Goal: Download file/media

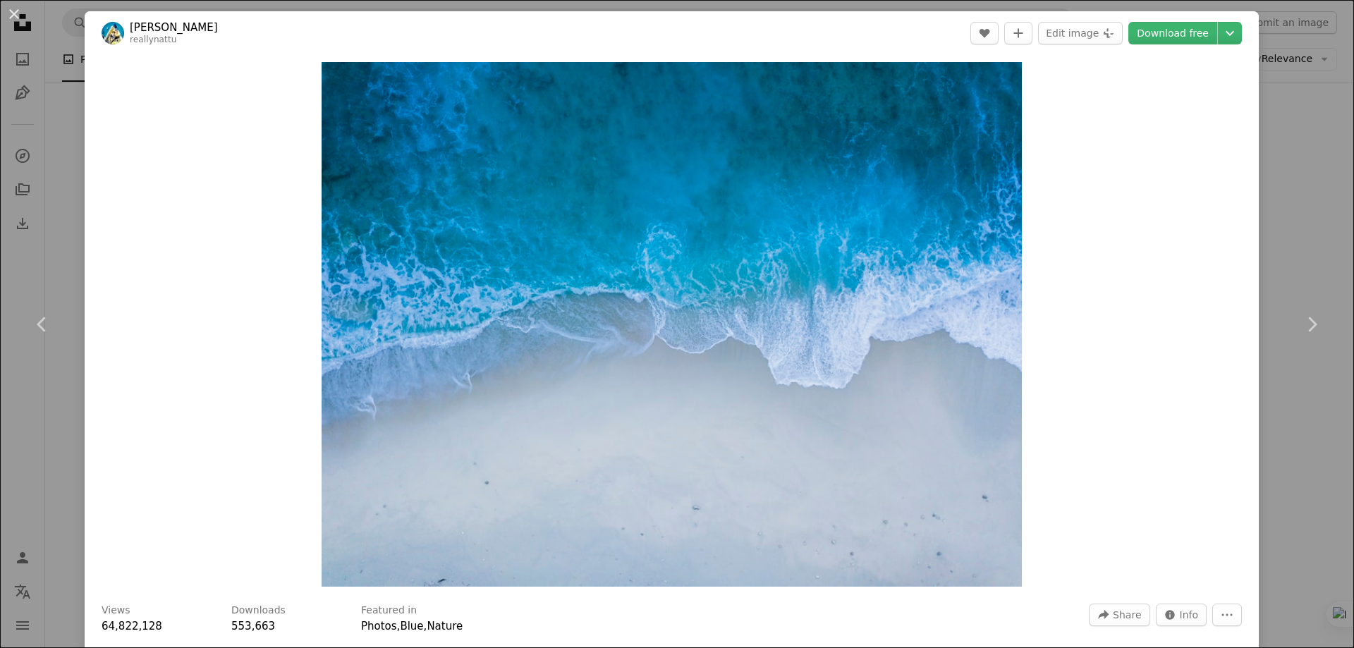
scroll to position [5241, 0]
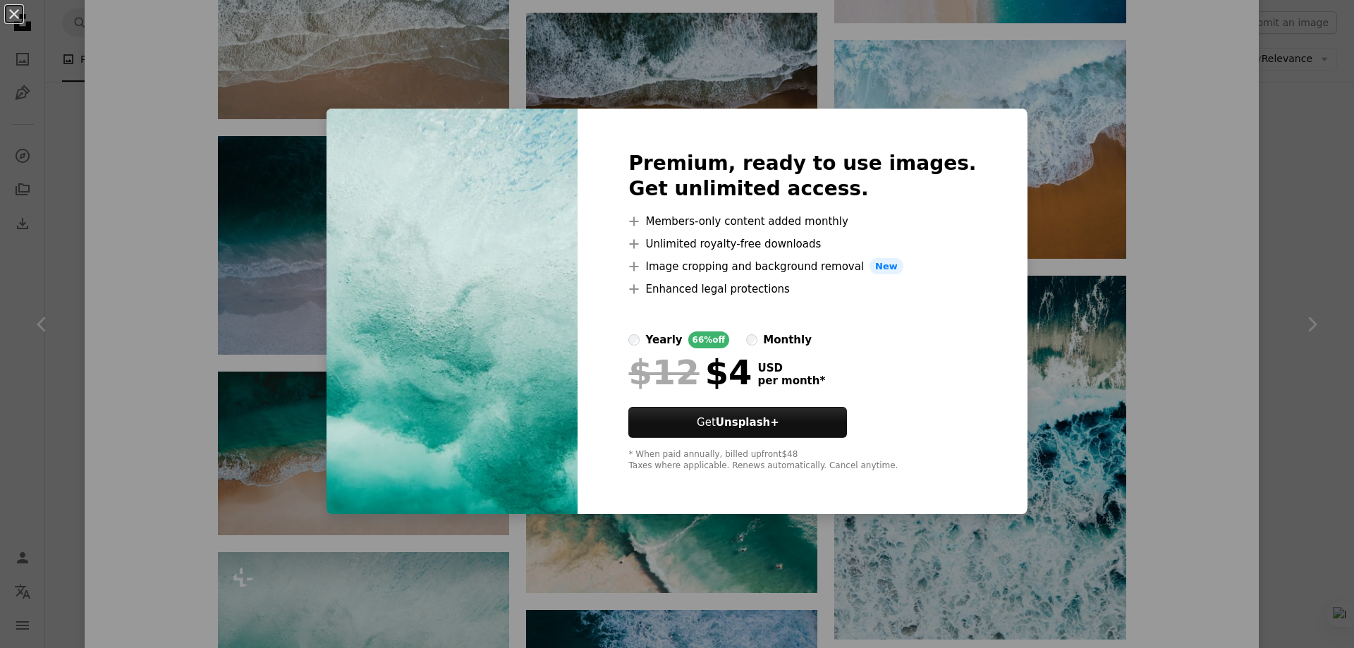
click at [295, 207] on div "An X shape Premium, ready to use images. Get unlimited access. A plus sign Memb…" at bounding box center [677, 324] width 1354 height 648
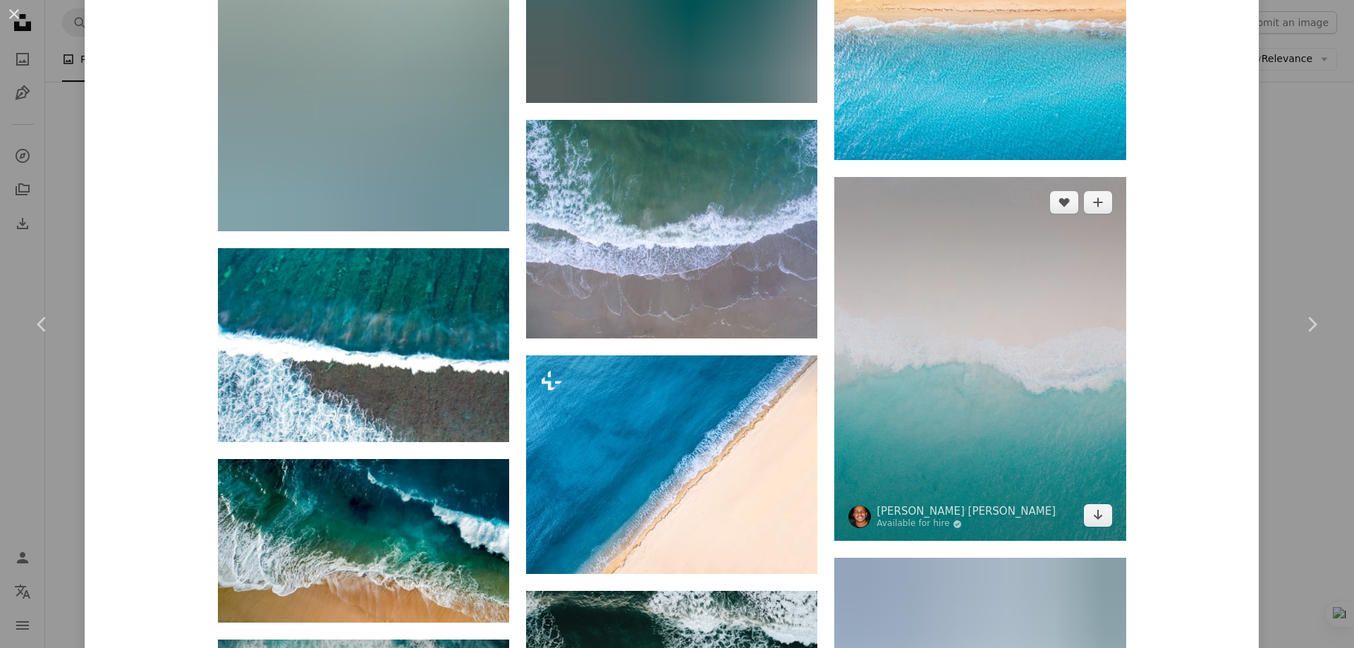
scroll to position [15169, 0]
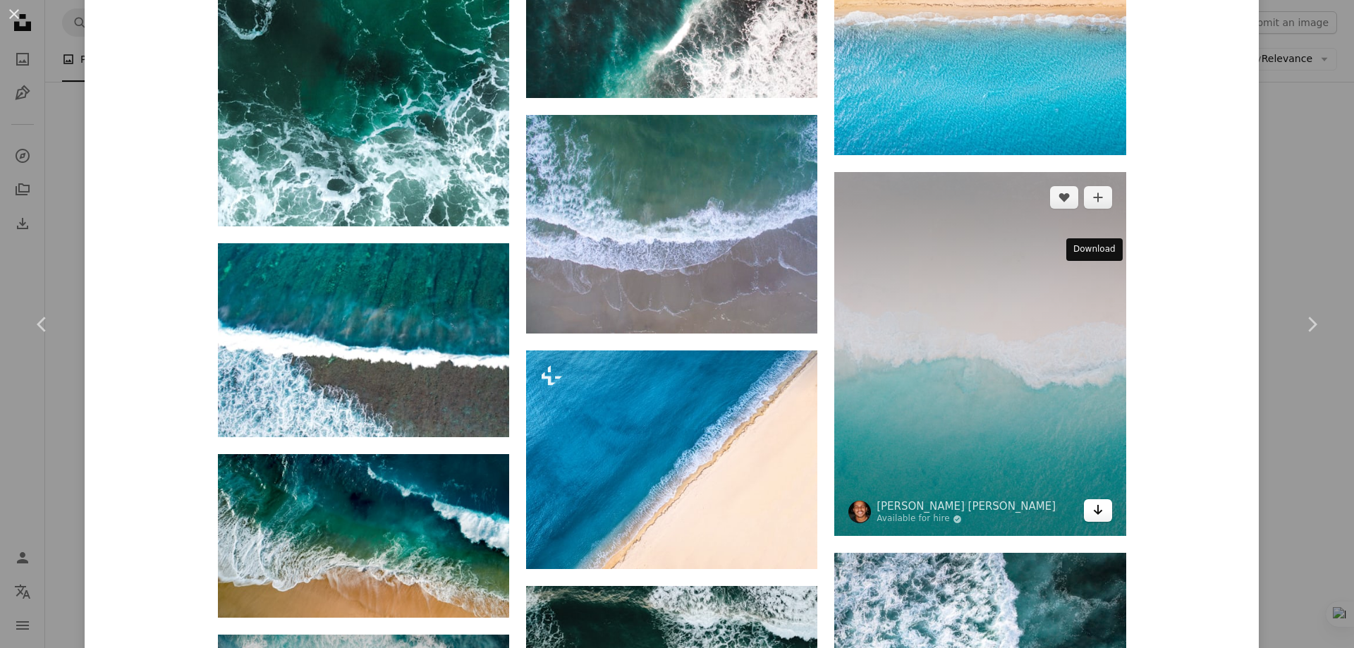
click at [1098, 499] on link "Arrow pointing down" at bounding box center [1098, 510] width 28 height 23
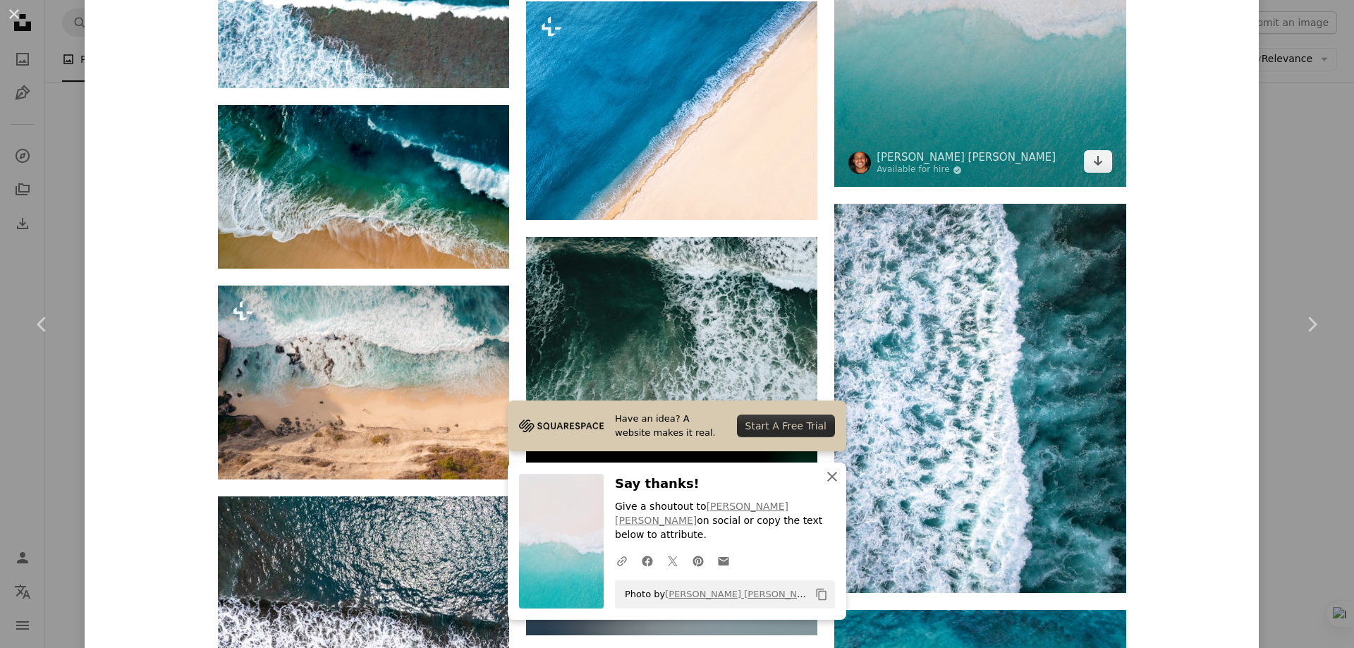
scroll to position [15546, 0]
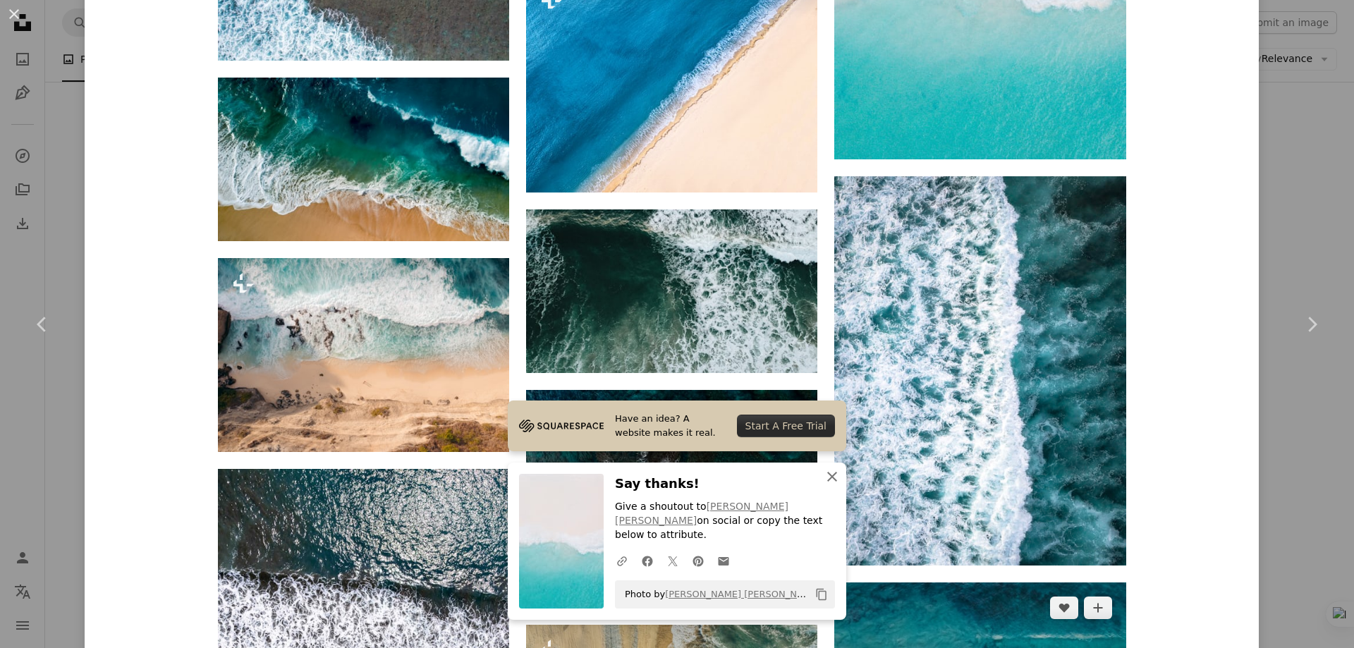
drag, startPoint x: 836, startPoint y: 487, endPoint x: 837, endPoint y: 429, distance: 58.5
click at [836, 487] on button "An X shape Close" at bounding box center [832, 477] width 28 height 28
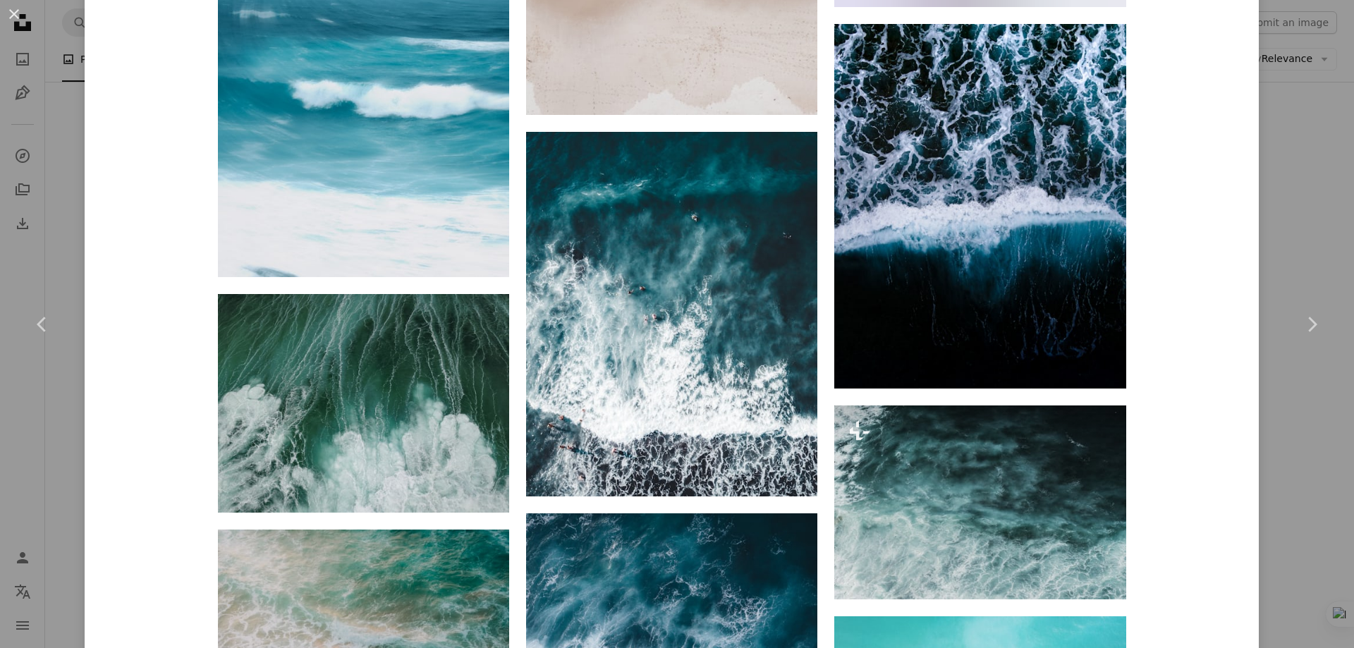
scroll to position [20058, 0]
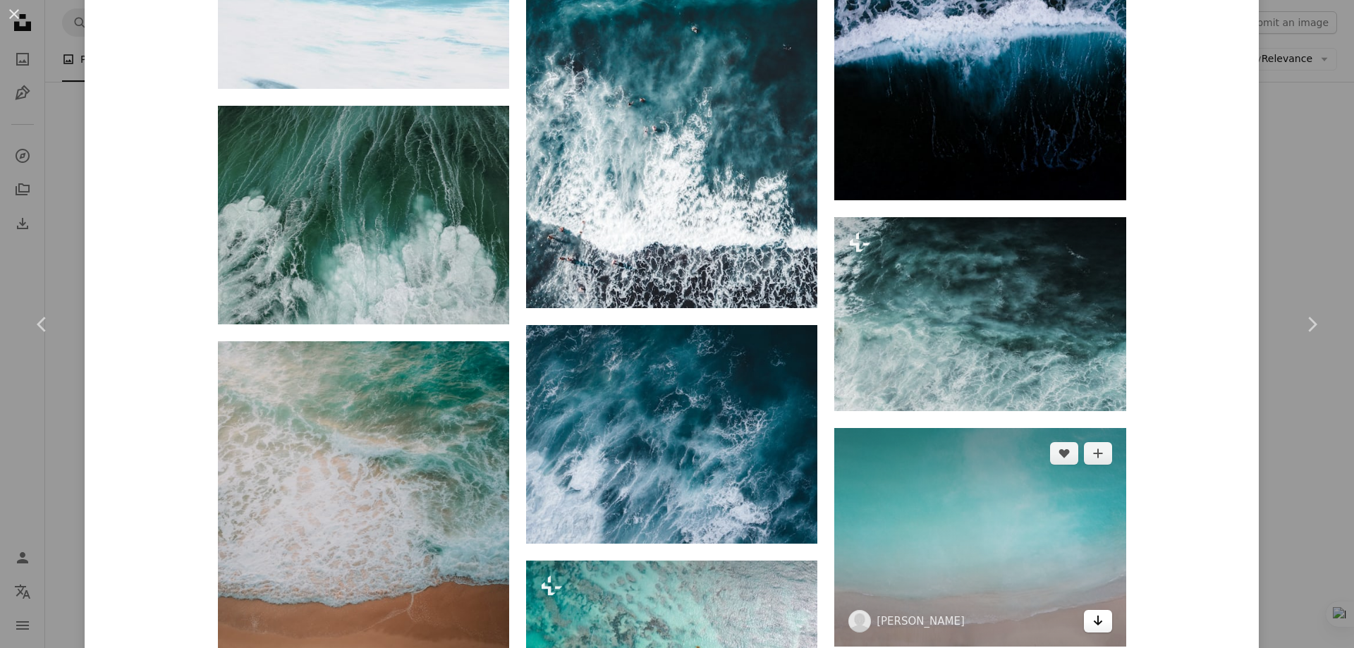
click at [1101, 610] on link "Arrow pointing down" at bounding box center [1098, 621] width 28 height 23
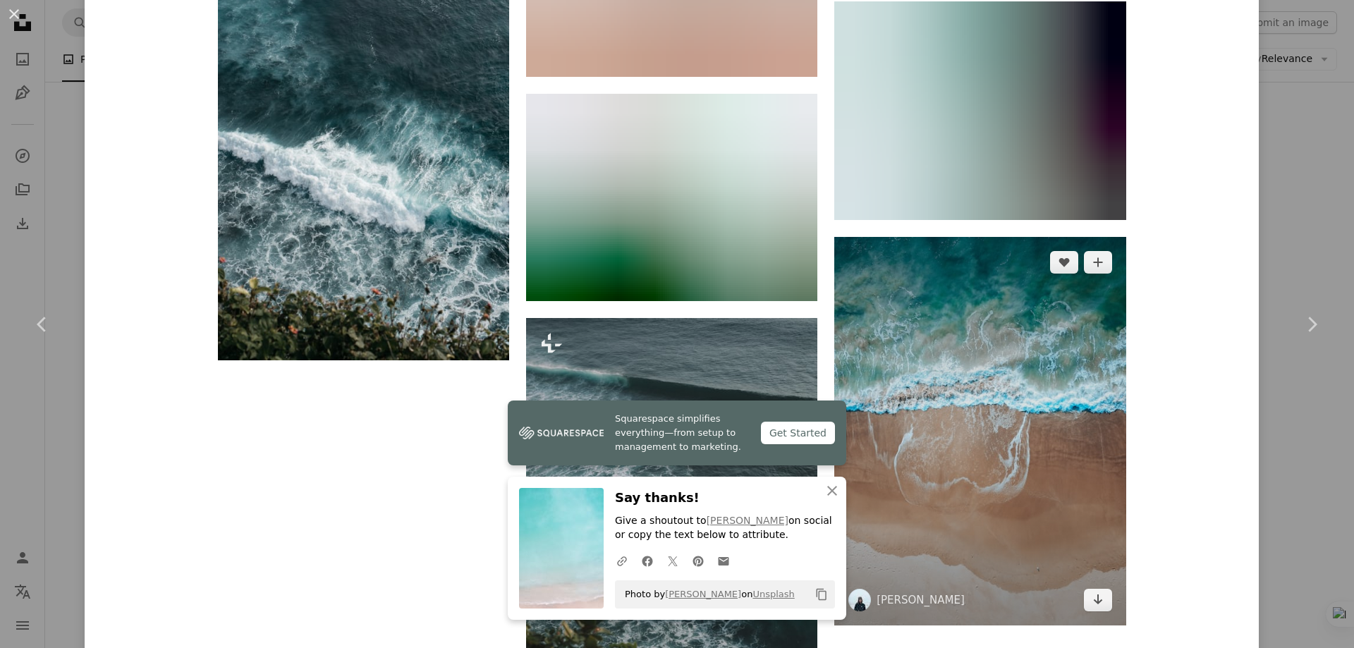
scroll to position [21330, 0]
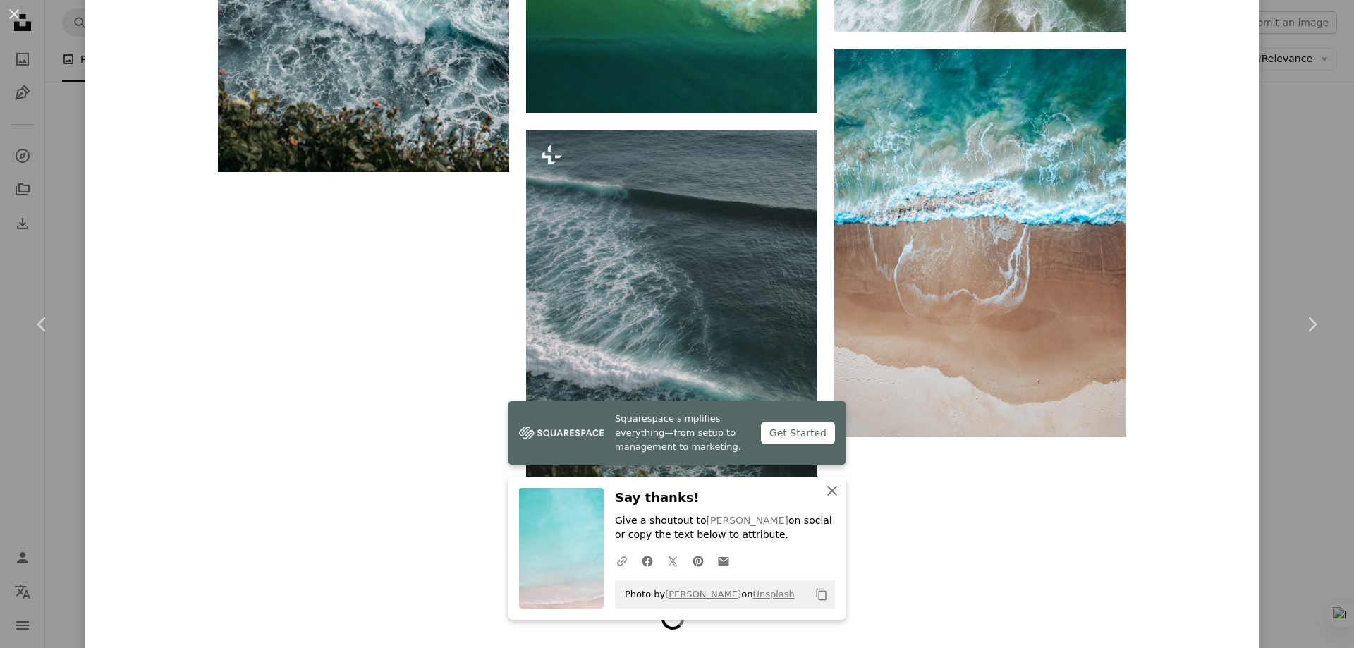
click at [831, 487] on icon "An X shape" at bounding box center [832, 490] width 17 height 17
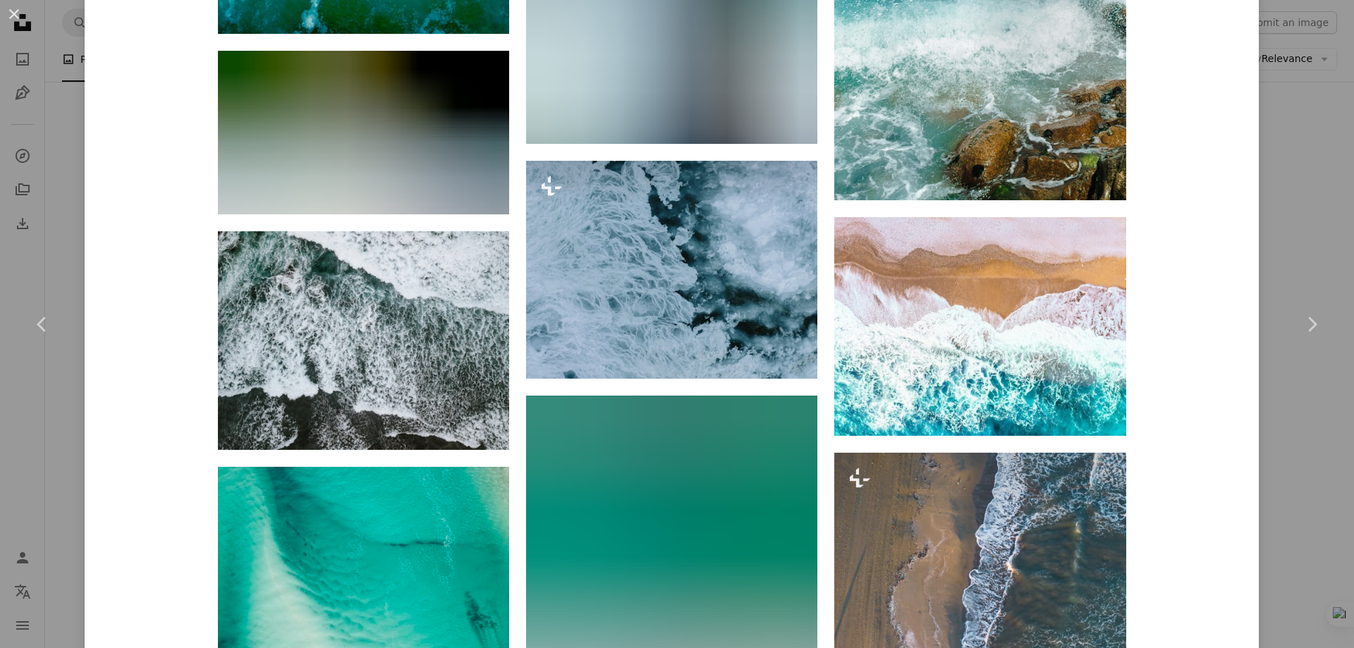
scroll to position [25811, 0]
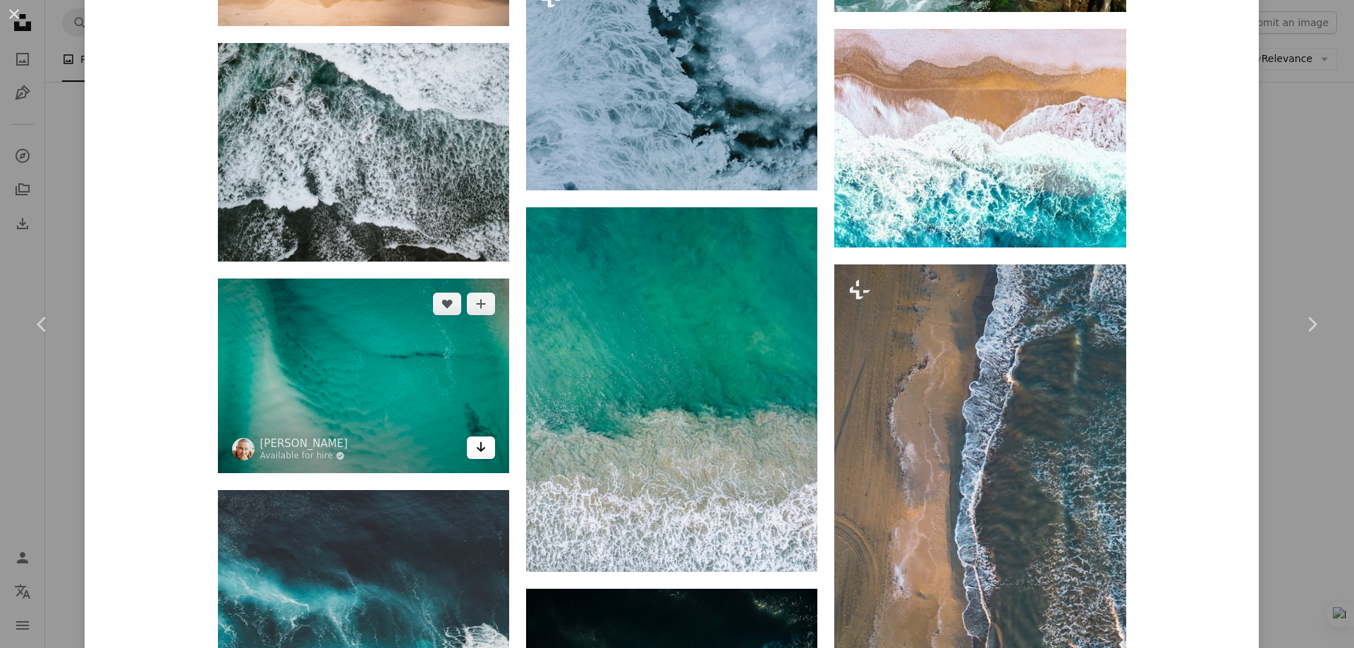
click at [479, 439] on icon "Arrow pointing down" at bounding box center [480, 447] width 11 height 17
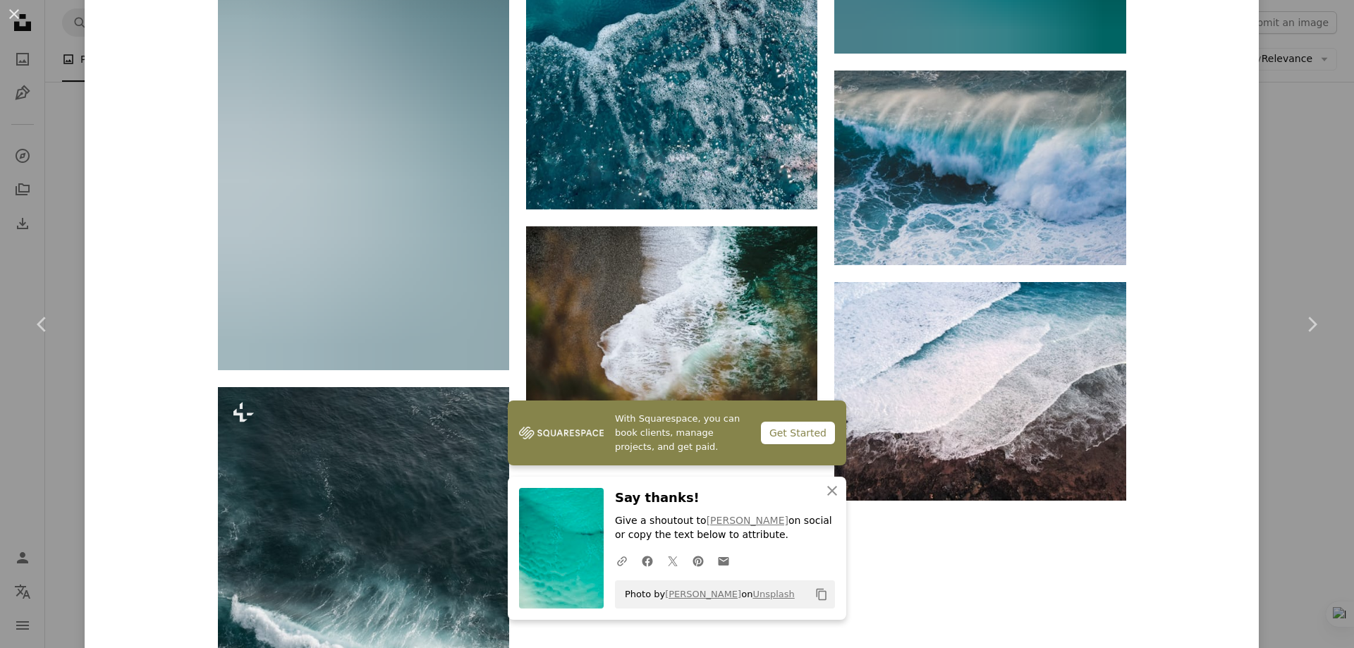
scroll to position [27691, 0]
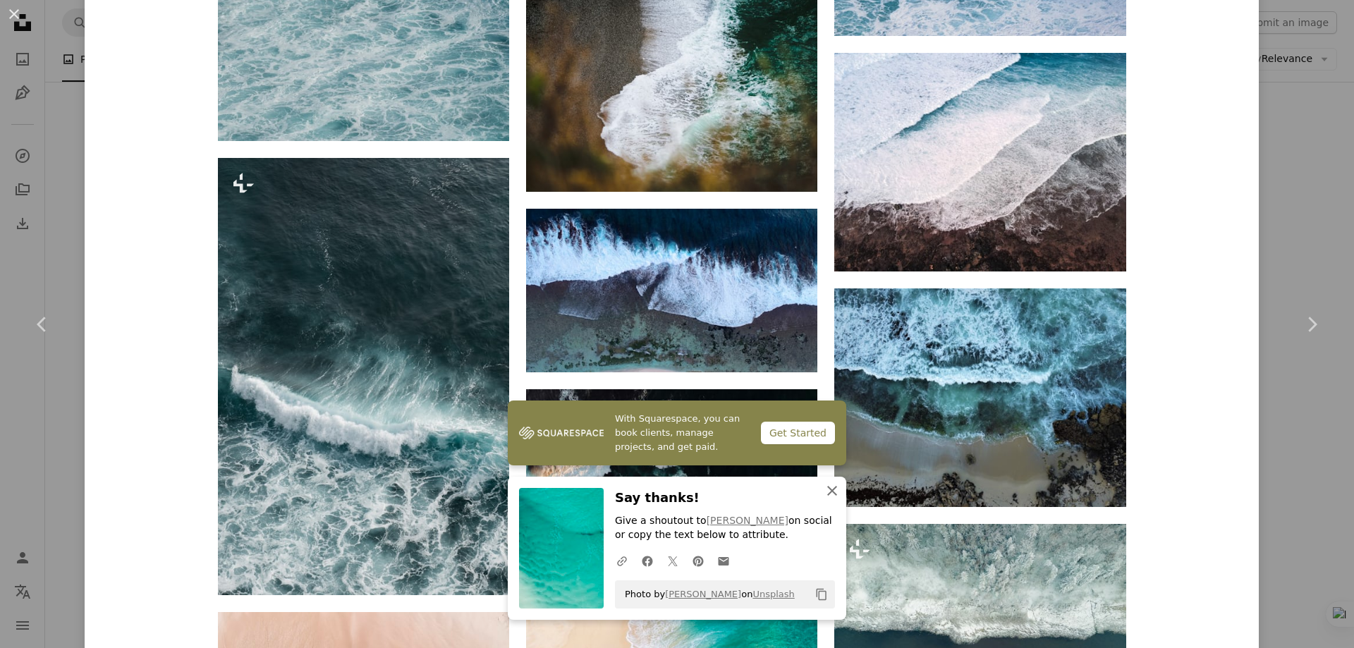
click at [824, 489] on icon "An X shape" at bounding box center [832, 490] width 17 height 17
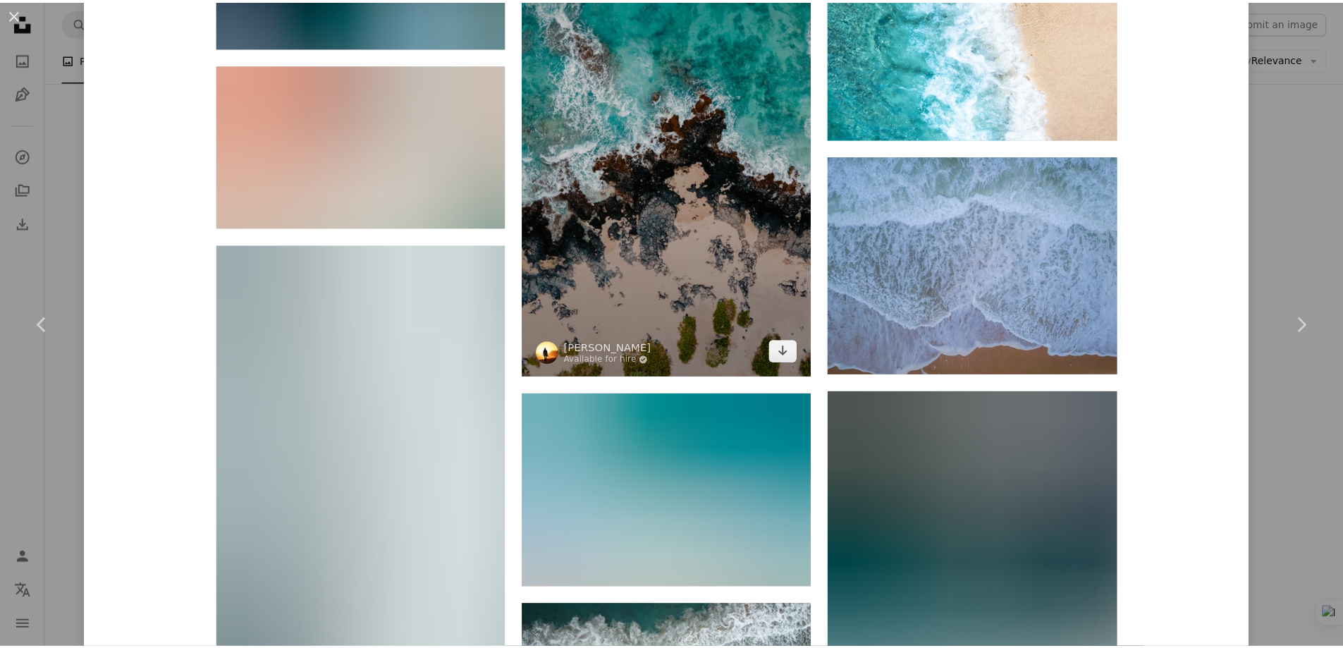
scroll to position [46985, 0]
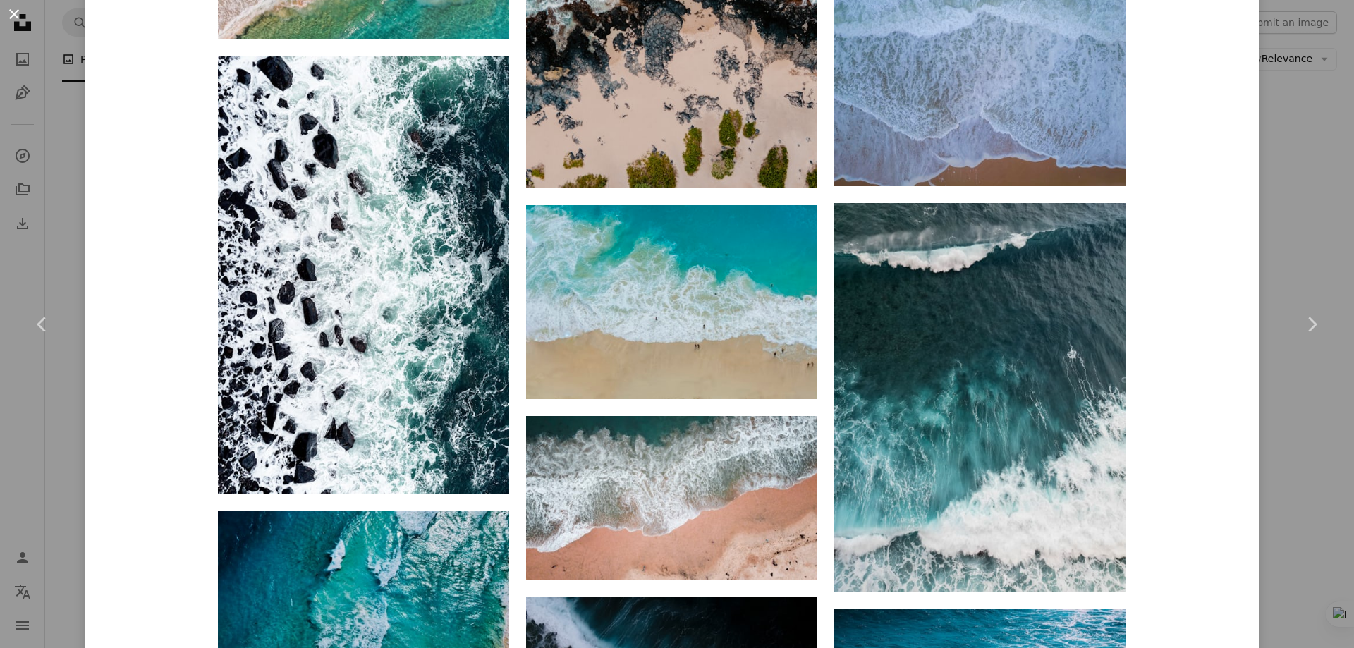
click at [6, 11] on button "An X shape" at bounding box center [14, 14] width 17 height 17
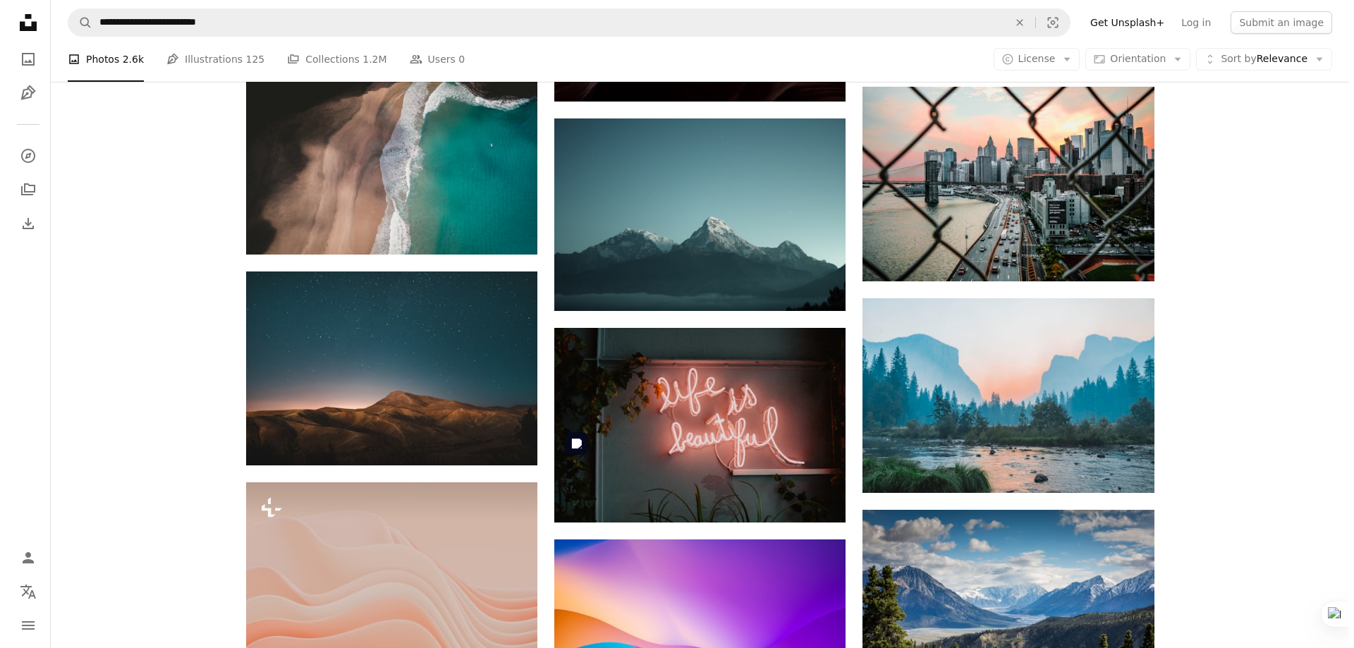
scroll to position [3458, 0]
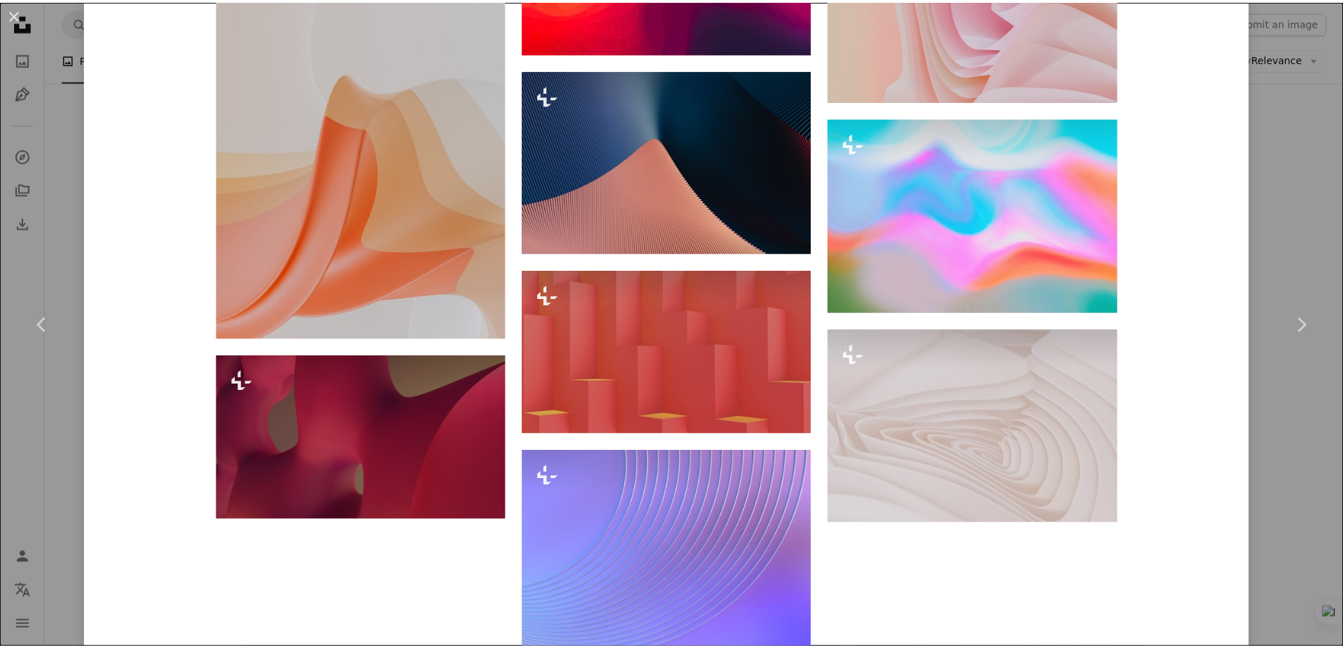
scroll to position [5631, 0]
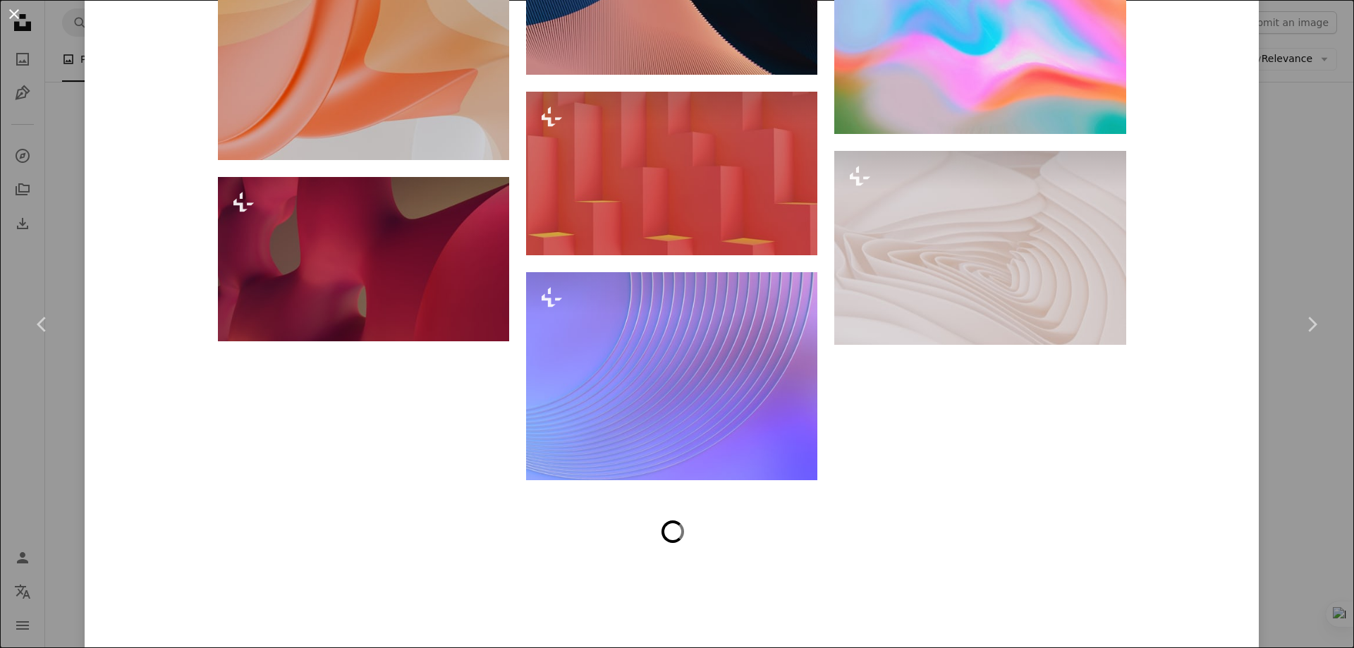
click at [13, 13] on button "An X shape" at bounding box center [14, 14] width 17 height 17
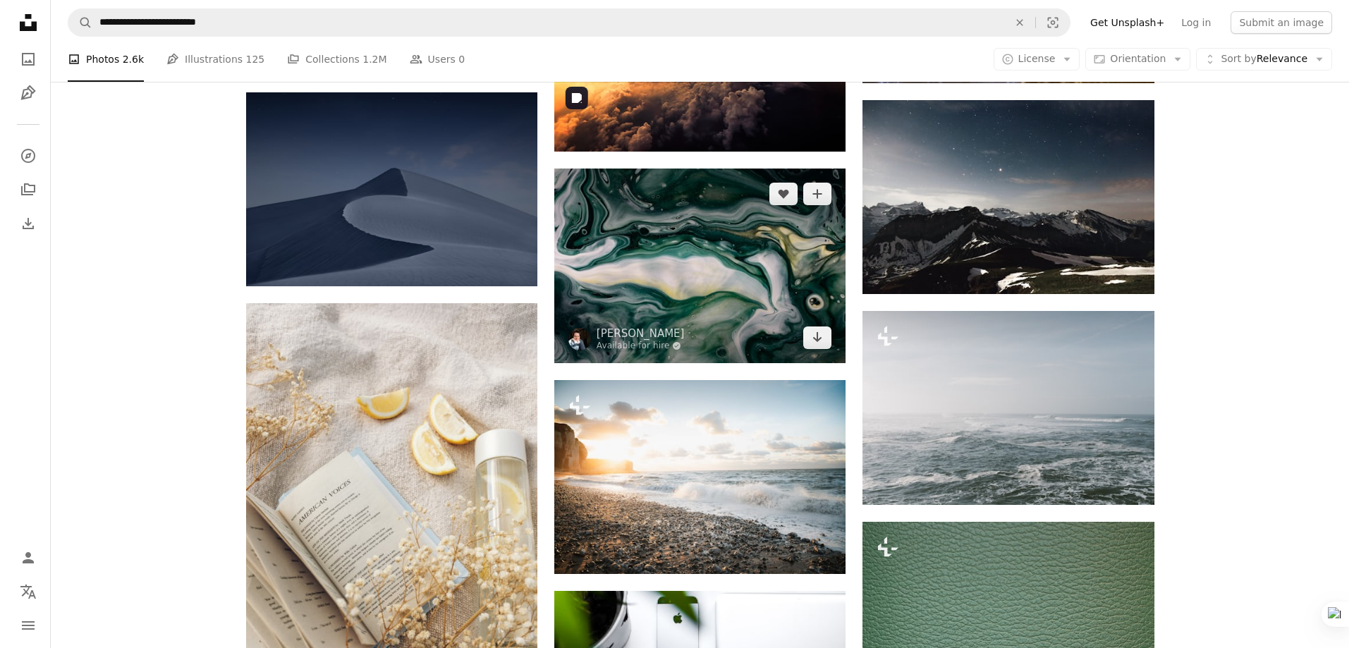
scroll to position [5526, 0]
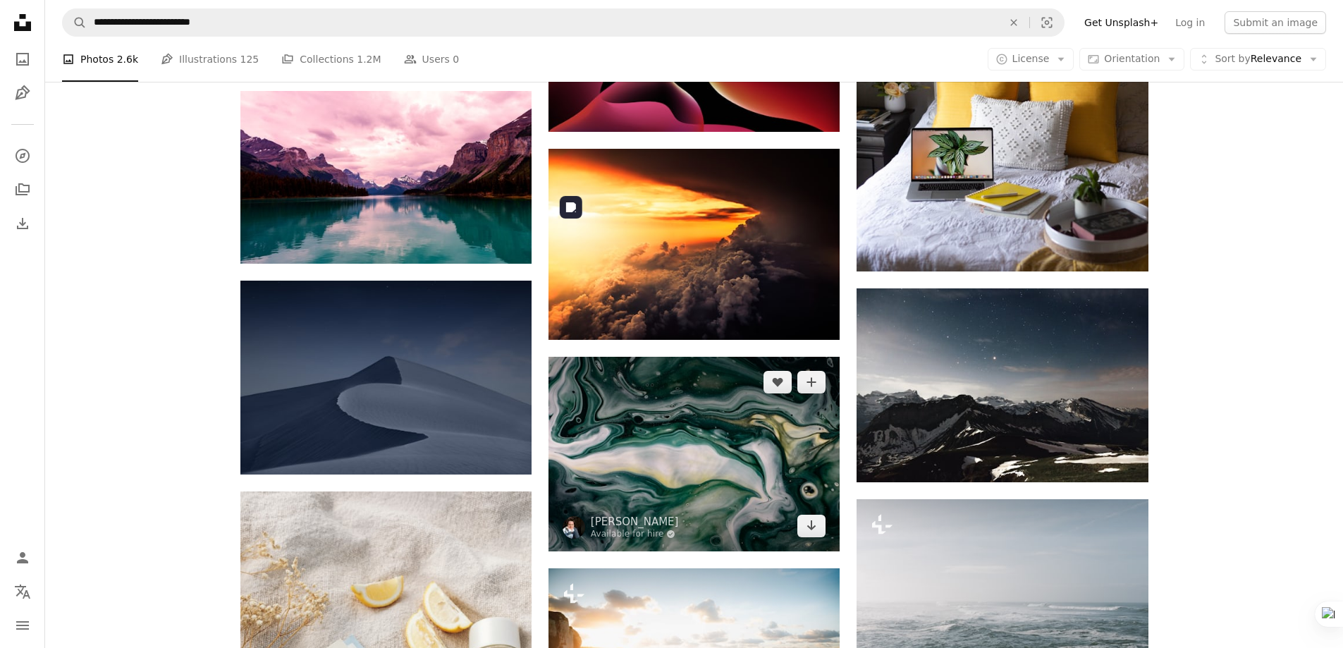
click at [712, 357] on img at bounding box center [694, 454] width 291 height 194
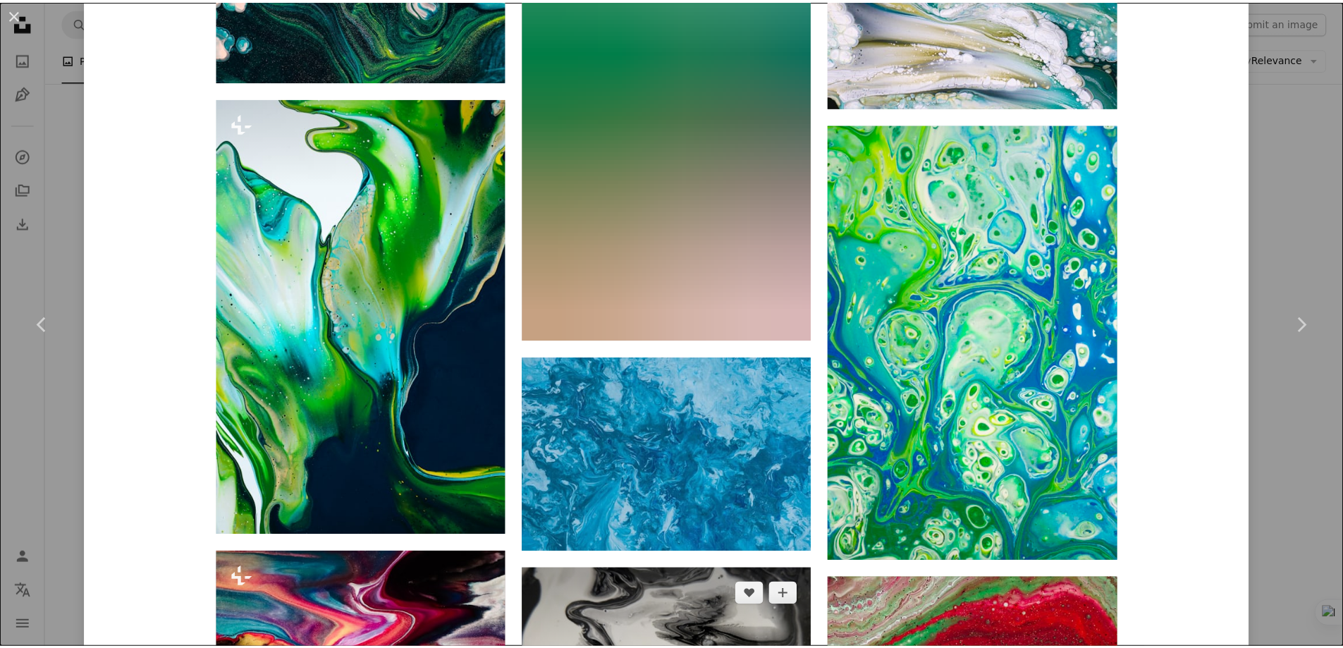
scroll to position [2820, 0]
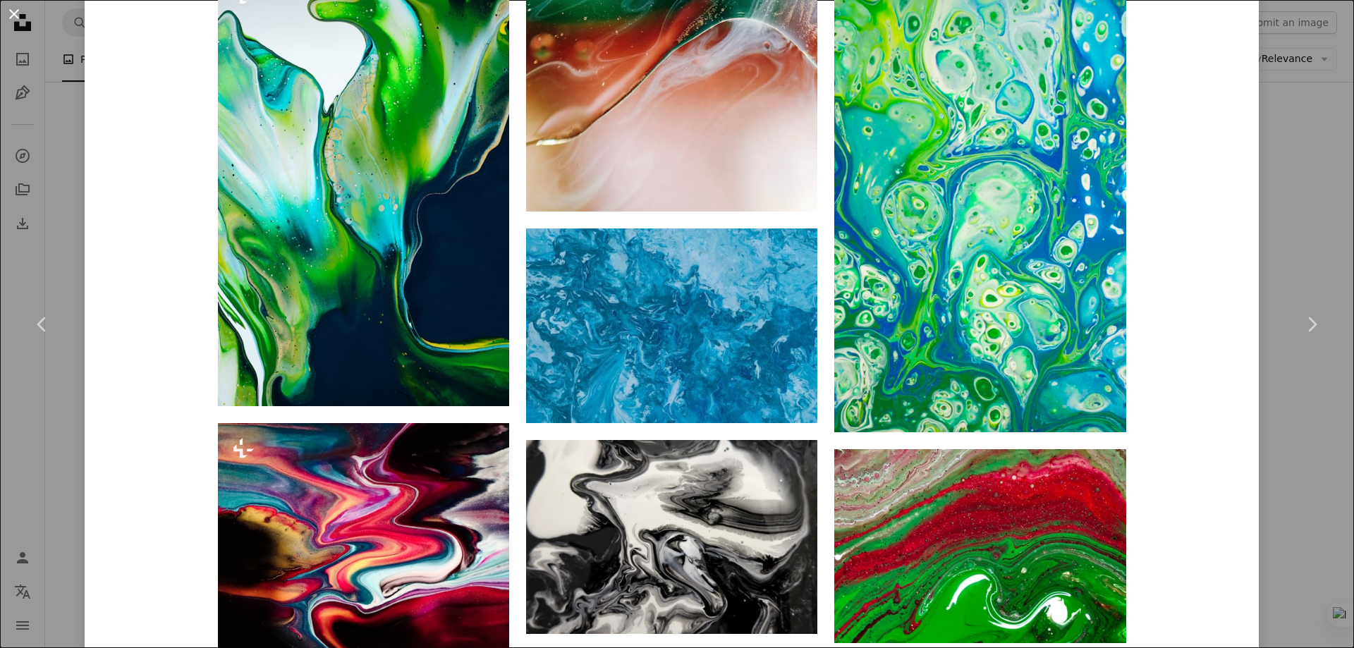
click at [12, 23] on button "An X shape" at bounding box center [14, 14] width 17 height 17
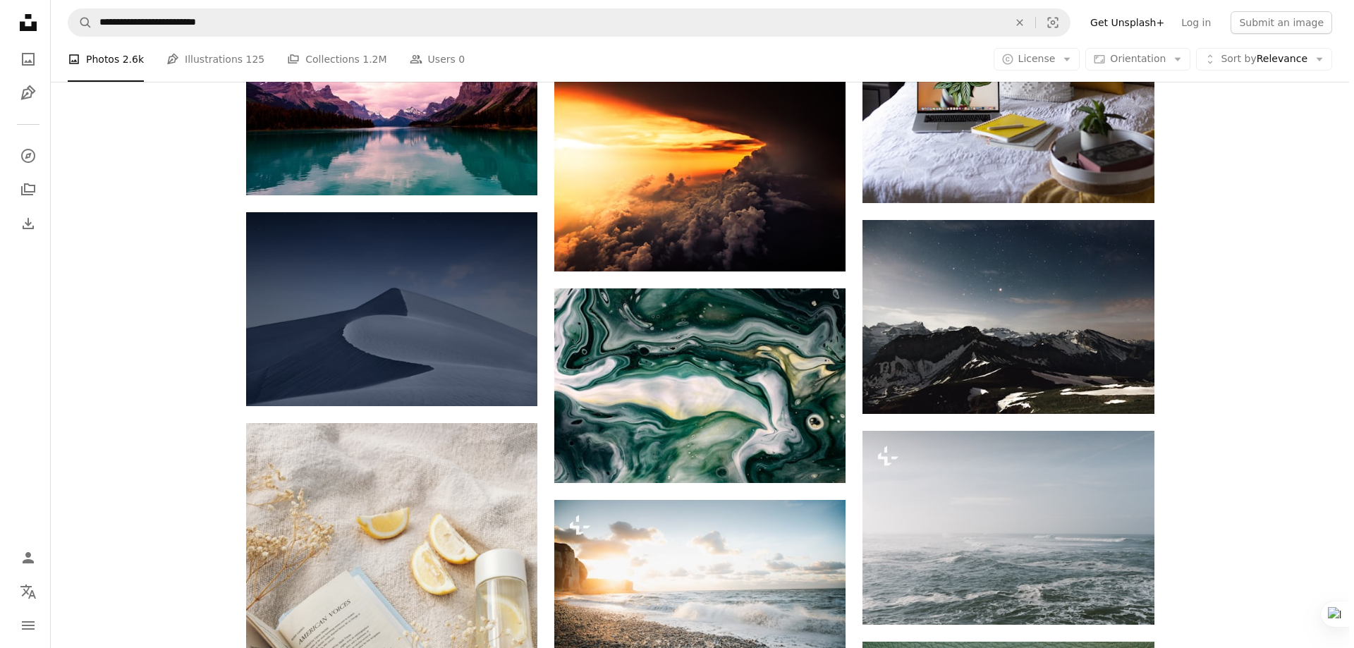
scroll to position [5715, 0]
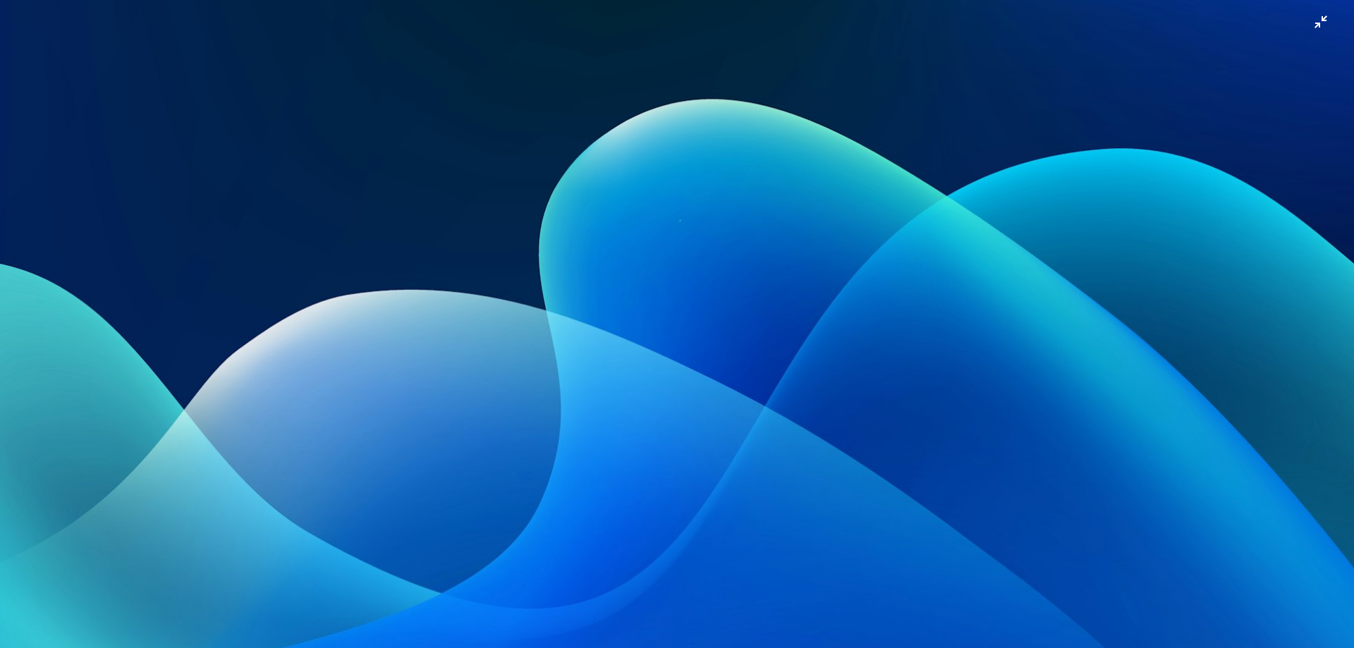
scroll to position [101, 0]
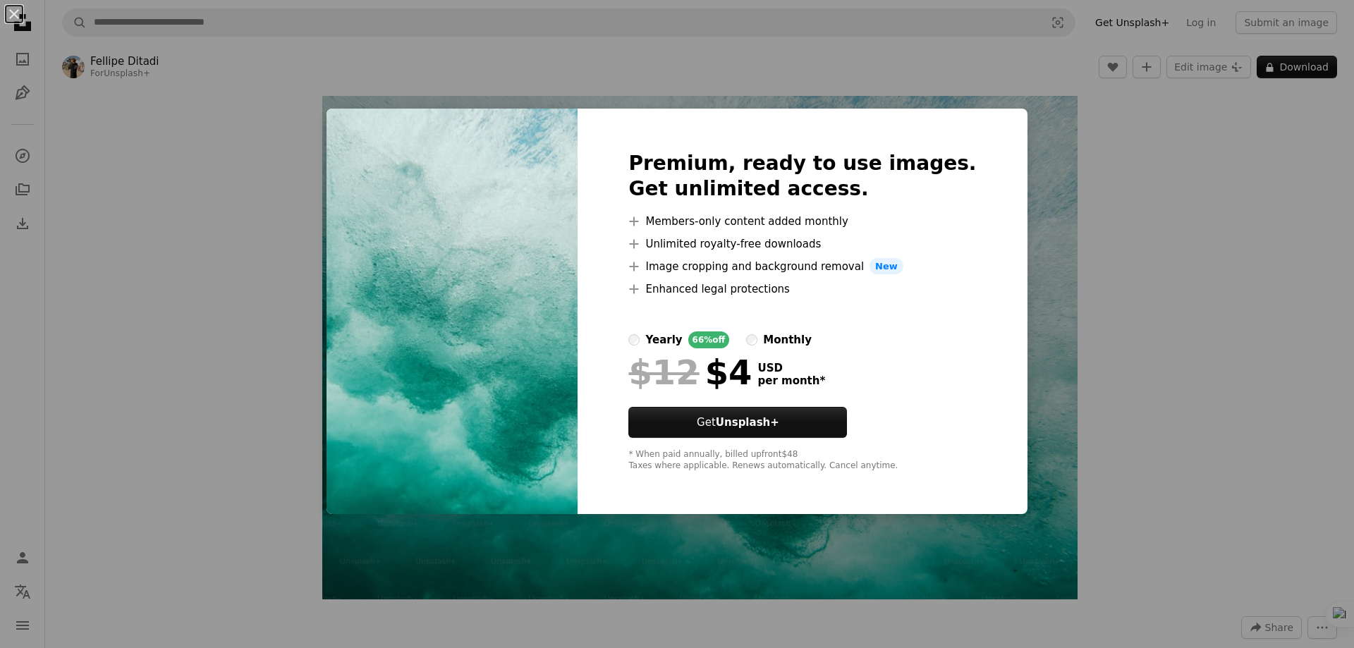
click at [1092, 97] on div "An X shape Premium, ready to use images. Get unlimited access. A plus sign Memb…" at bounding box center [677, 324] width 1354 height 648
